Goal: Task Accomplishment & Management: Complete application form

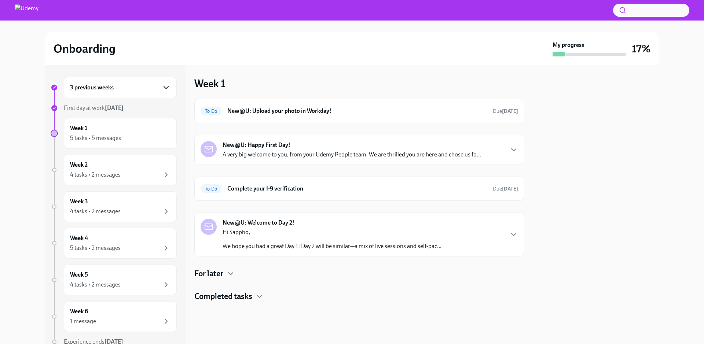
click at [162, 88] on icon "button" at bounding box center [166, 87] width 9 height 9
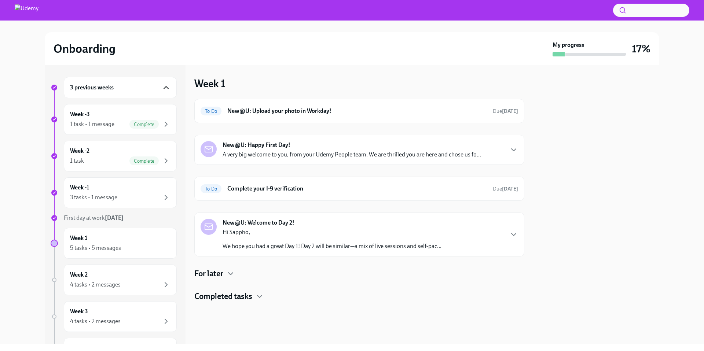
click at [162, 87] on icon "button" at bounding box center [166, 87] width 9 height 9
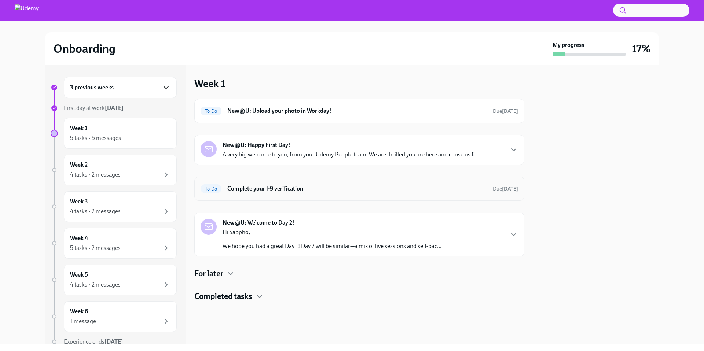
click at [307, 191] on h6 "Complete your I-9 verification" at bounding box center [357, 189] width 260 height 8
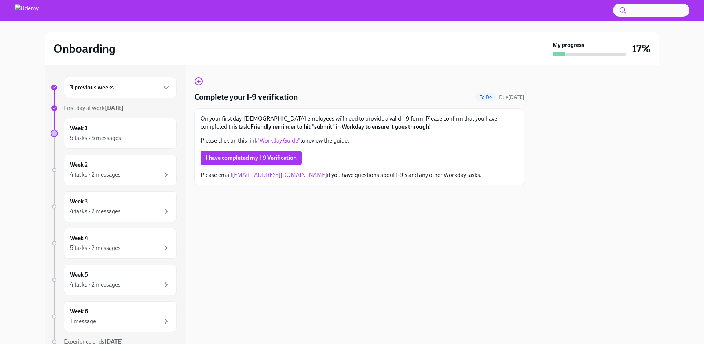
click at [278, 140] on link ""Workday Guide"" at bounding box center [278, 140] width 43 height 7
click at [241, 156] on span "I have completed my I-9 Verification" at bounding box center [251, 157] width 91 height 7
click at [131, 134] on div "5 tasks • 5 messages" at bounding box center [120, 138] width 100 height 9
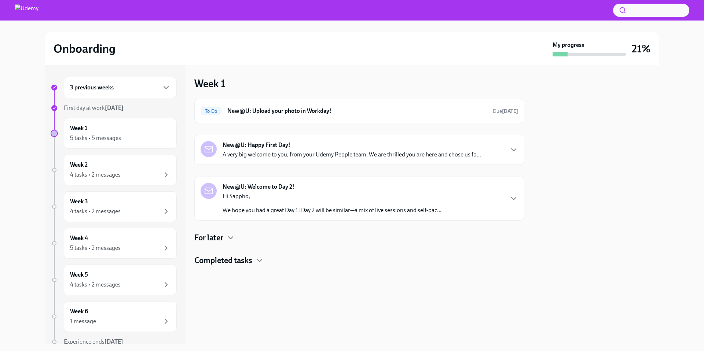
click at [402, 151] on p "A very big welcome to you, from your Udemy People team. We are thrilled you are…" at bounding box center [352, 155] width 259 height 8
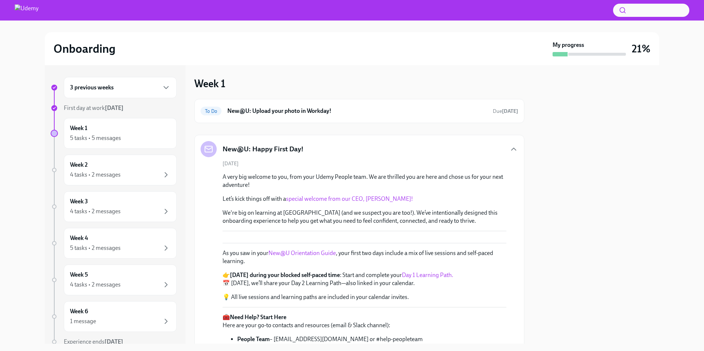
click at [340, 201] on link "special welcome from our CEO, [PERSON_NAME]!" at bounding box center [349, 198] width 127 height 7
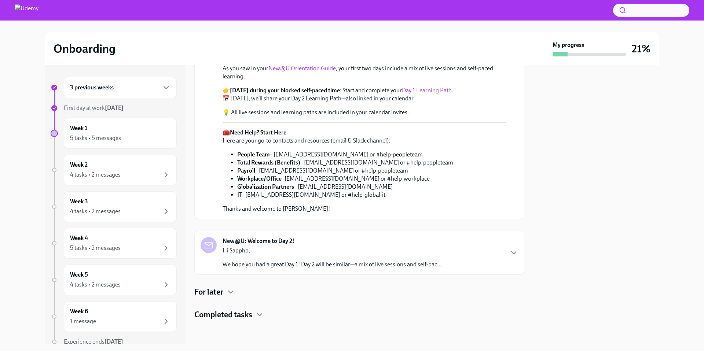
scroll to position [302, 0]
click at [309, 72] on link "New@U Orientation Guide" at bounding box center [301, 68] width 67 height 7
